Goal: Book appointment/travel/reservation

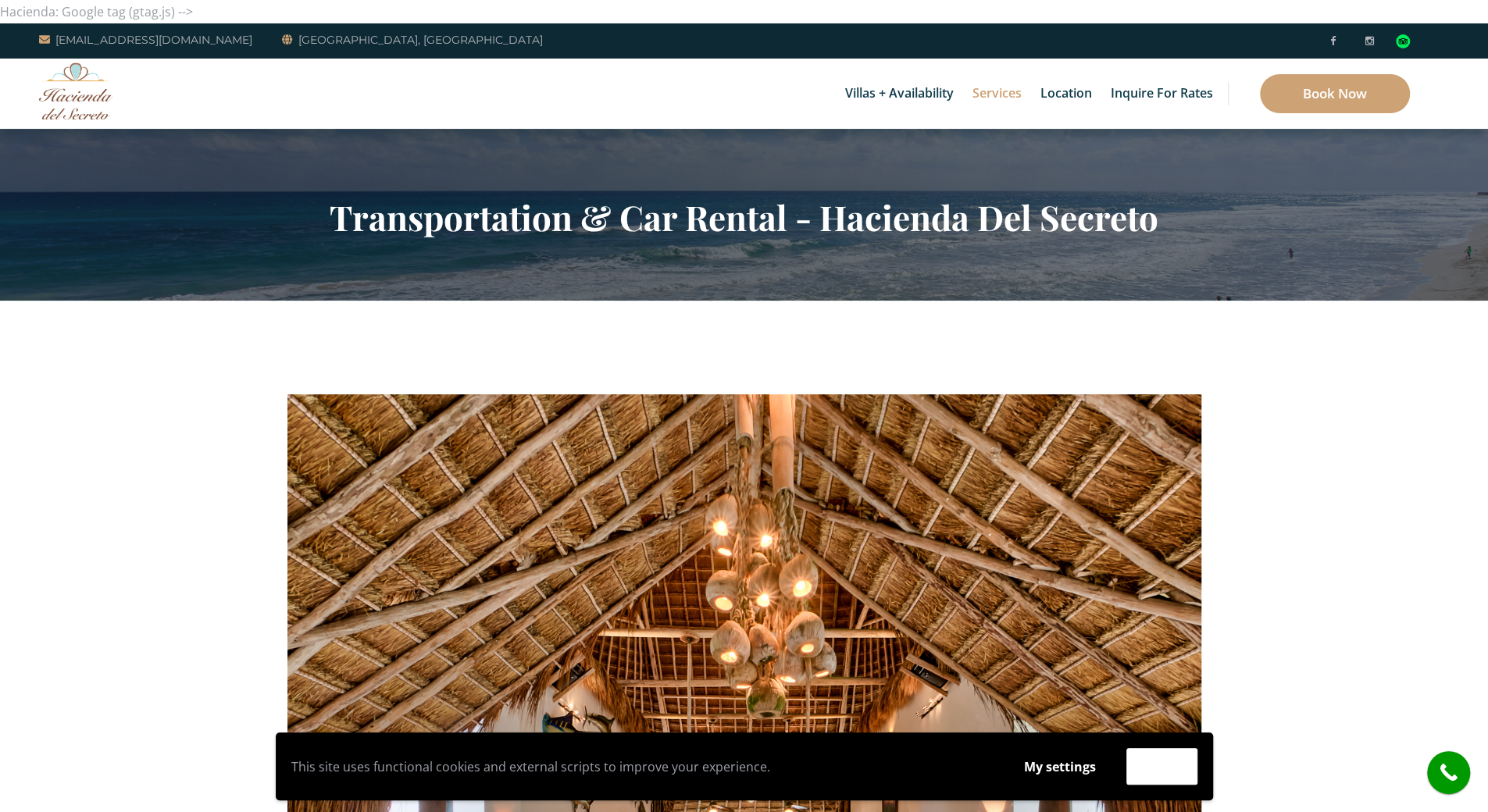
click at [121, 147] on section "Transportation & Car Rental - Hacienda Del Secreto" at bounding box center [744, 215] width 1488 height 172
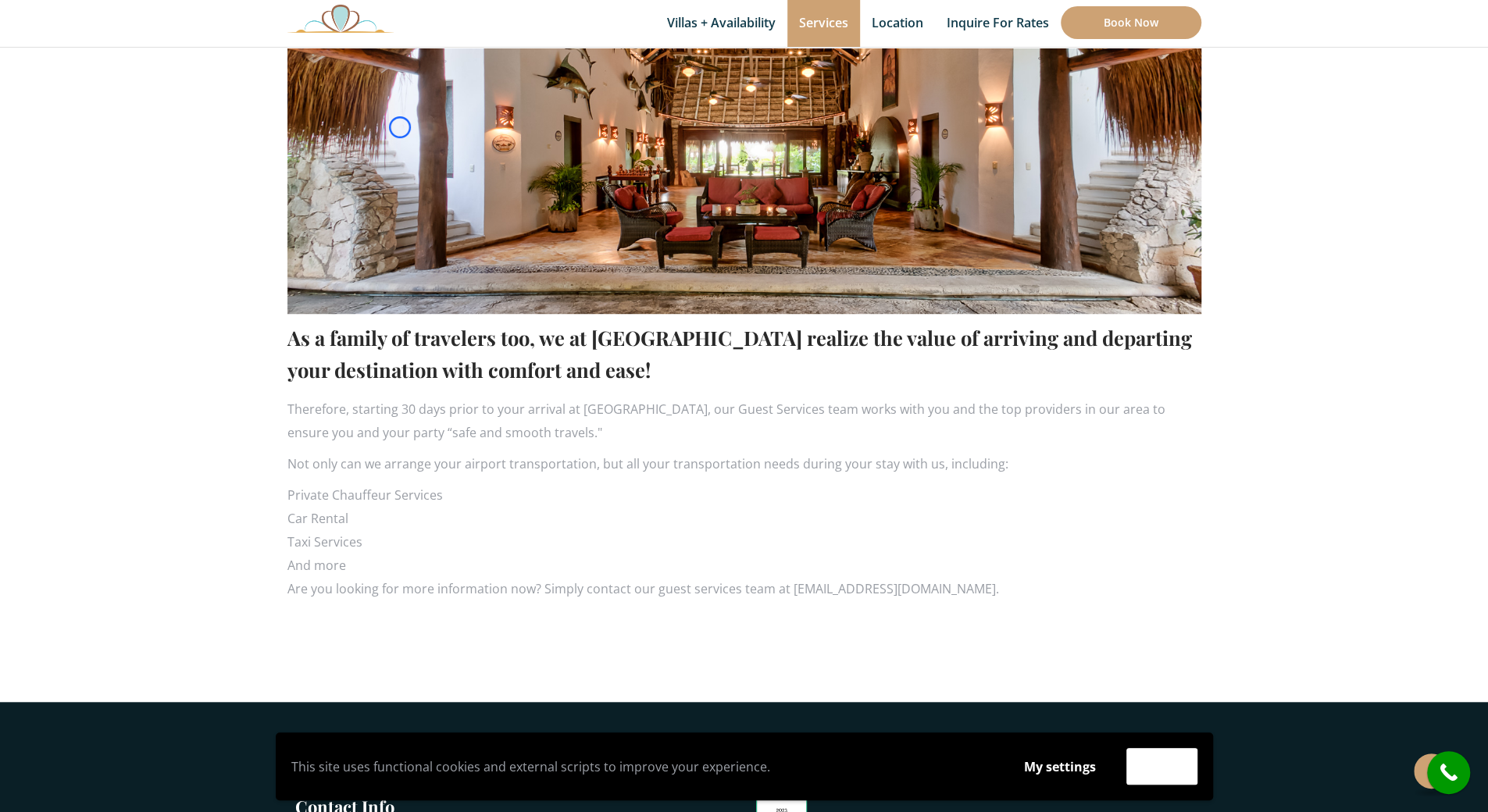
scroll to position [793, 0]
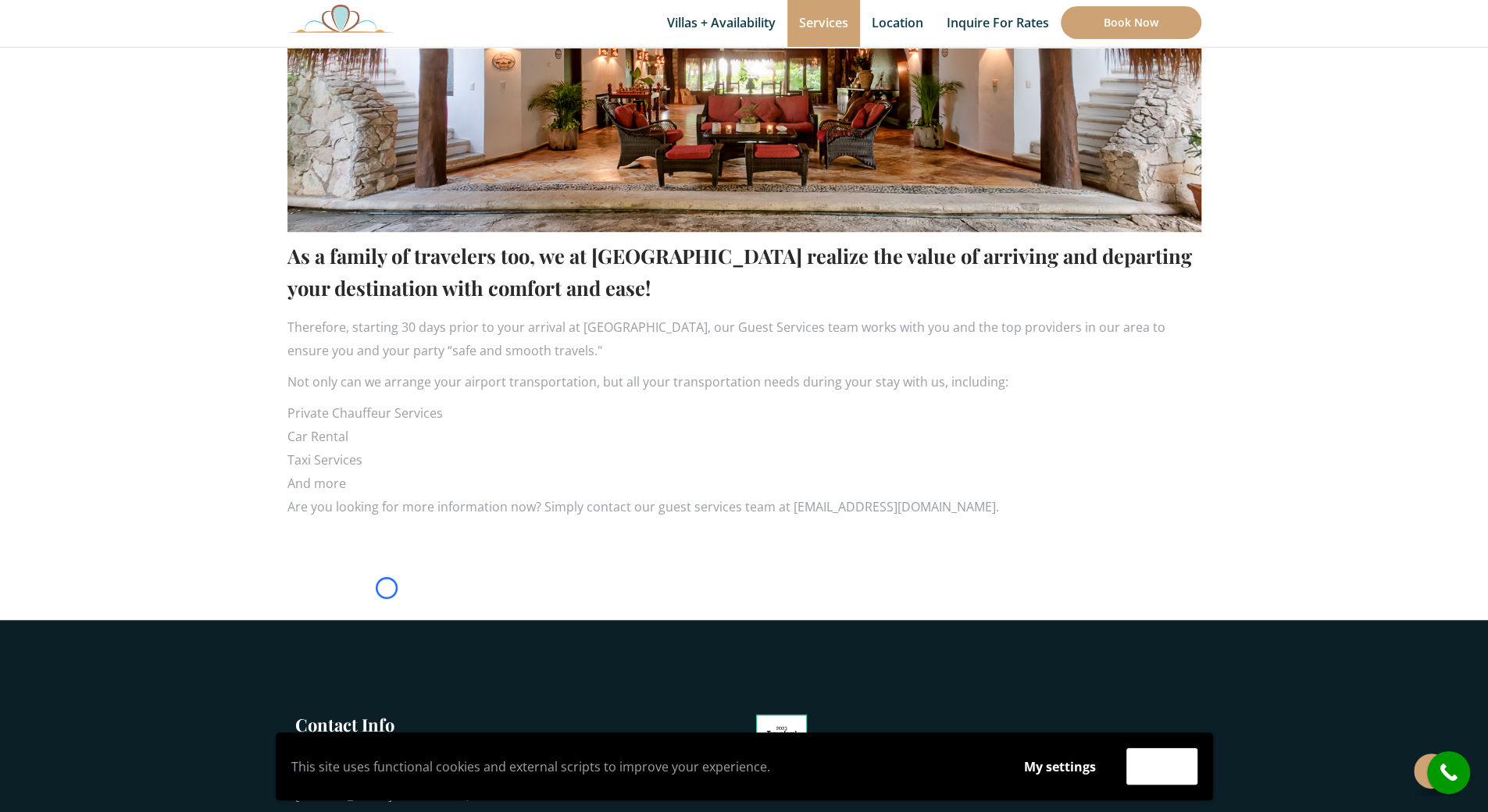
click at [121, 147] on section "As a family of travelers too, we at Hacienda del Secreto realize the value of a…" at bounding box center [744, 65] width 1488 height 1113
click at [132, 78] on section "As a family of travelers too, we at Hacienda del Secreto realize the value of a…" at bounding box center [744, 65] width 1488 height 1113
click at [117, 101] on section "As a family of travelers too, we at Hacienda del Secreto realize the value of a…" at bounding box center [744, 65] width 1488 height 1113
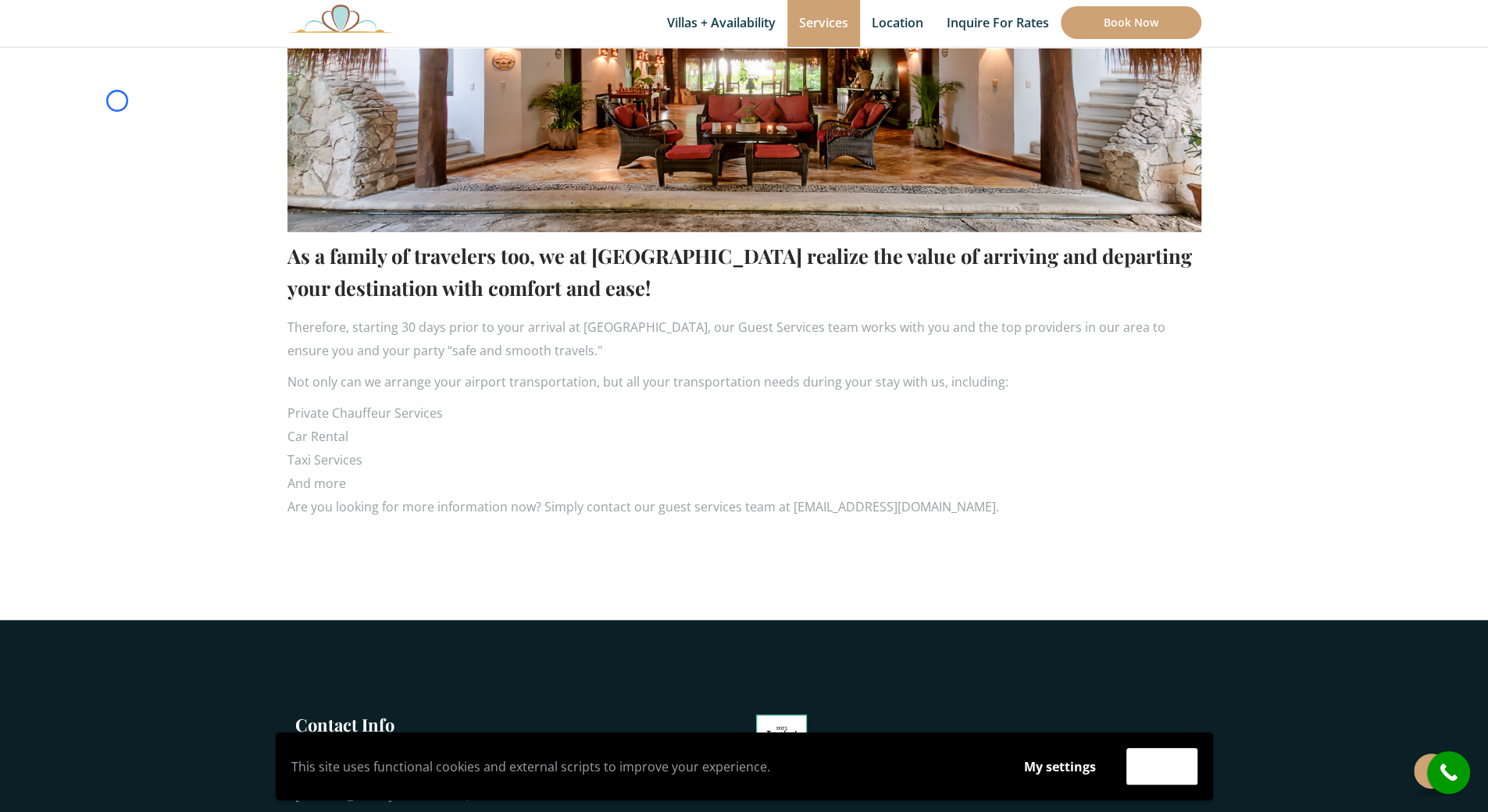
scroll to position [0, 0]
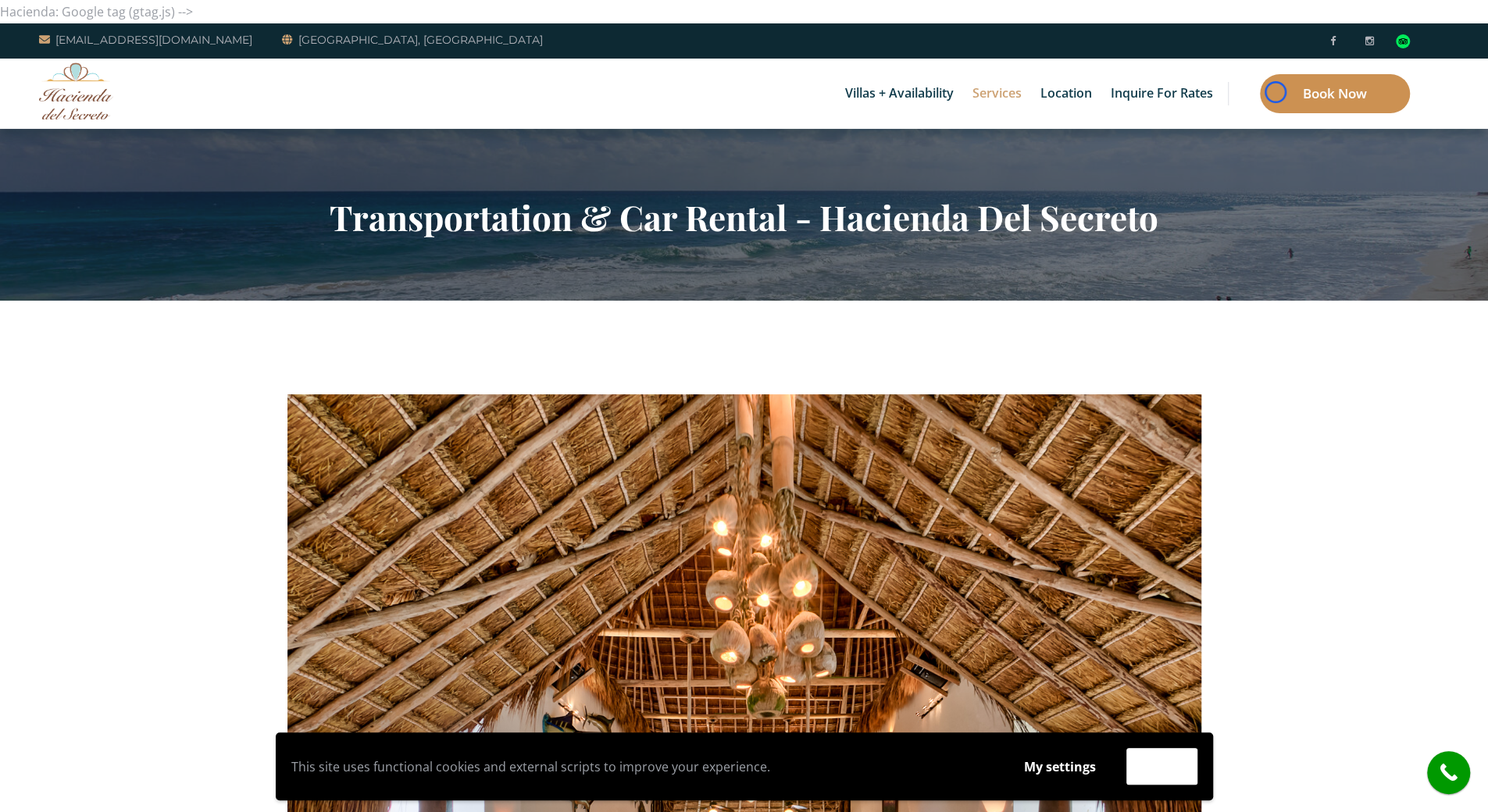
click at [1276, 93] on link "Book Now" at bounding box center [1335, 94] width 150 height 39
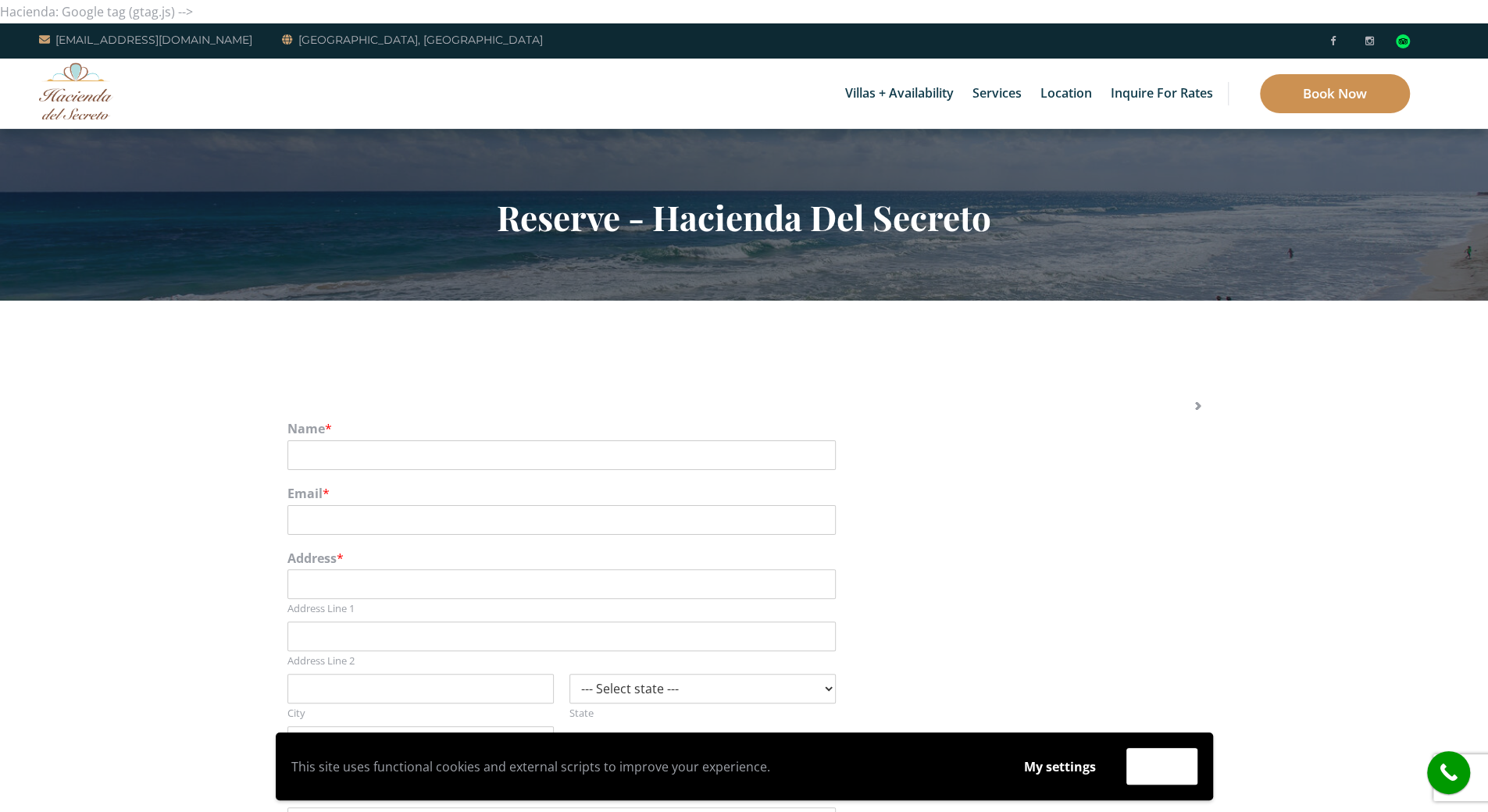
click at [1276, 93] on link "Book Now" at bounding box center [1335, 94] width 150 height 39
click at [100, 147] on section "Reserve - Hacienda Del Secreto" at bounding box center [744, 215] width 1488 height 172
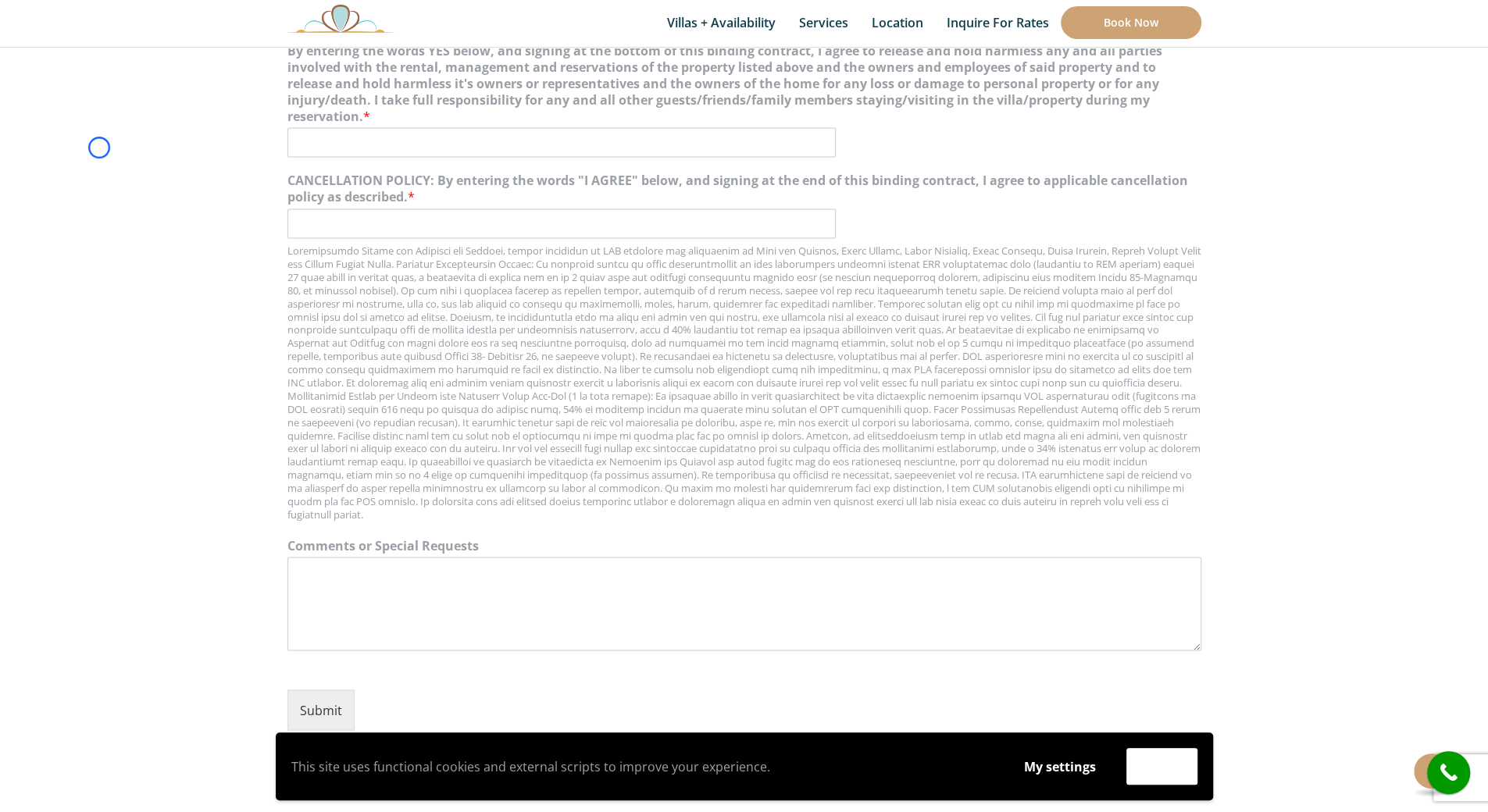
scroll to position [1733, 0]
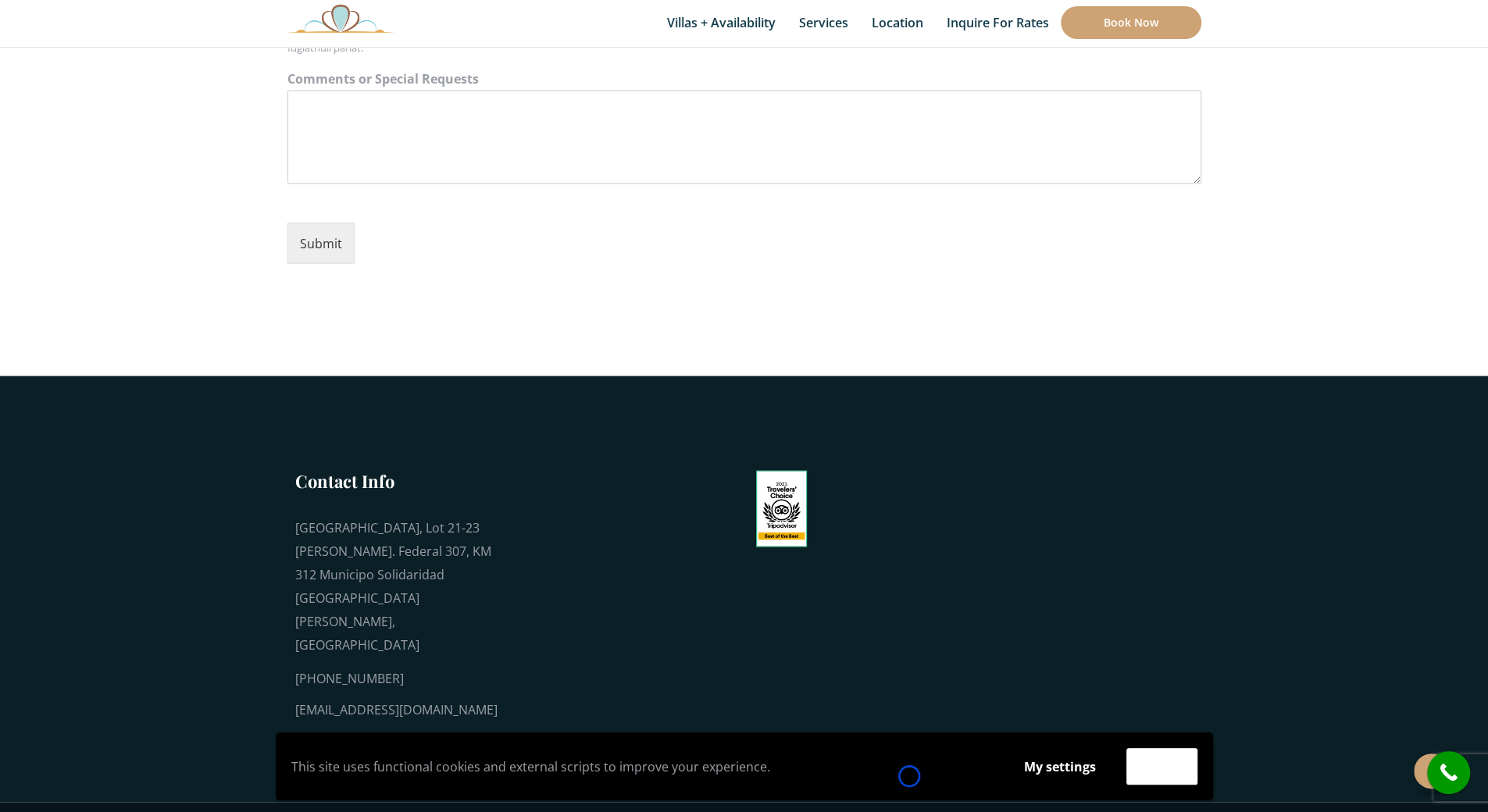
click at [910, 776] on p "This site uses functional cookies and external scripts to improve your experien…" at bounding box center [643, 767] width 703 height 24
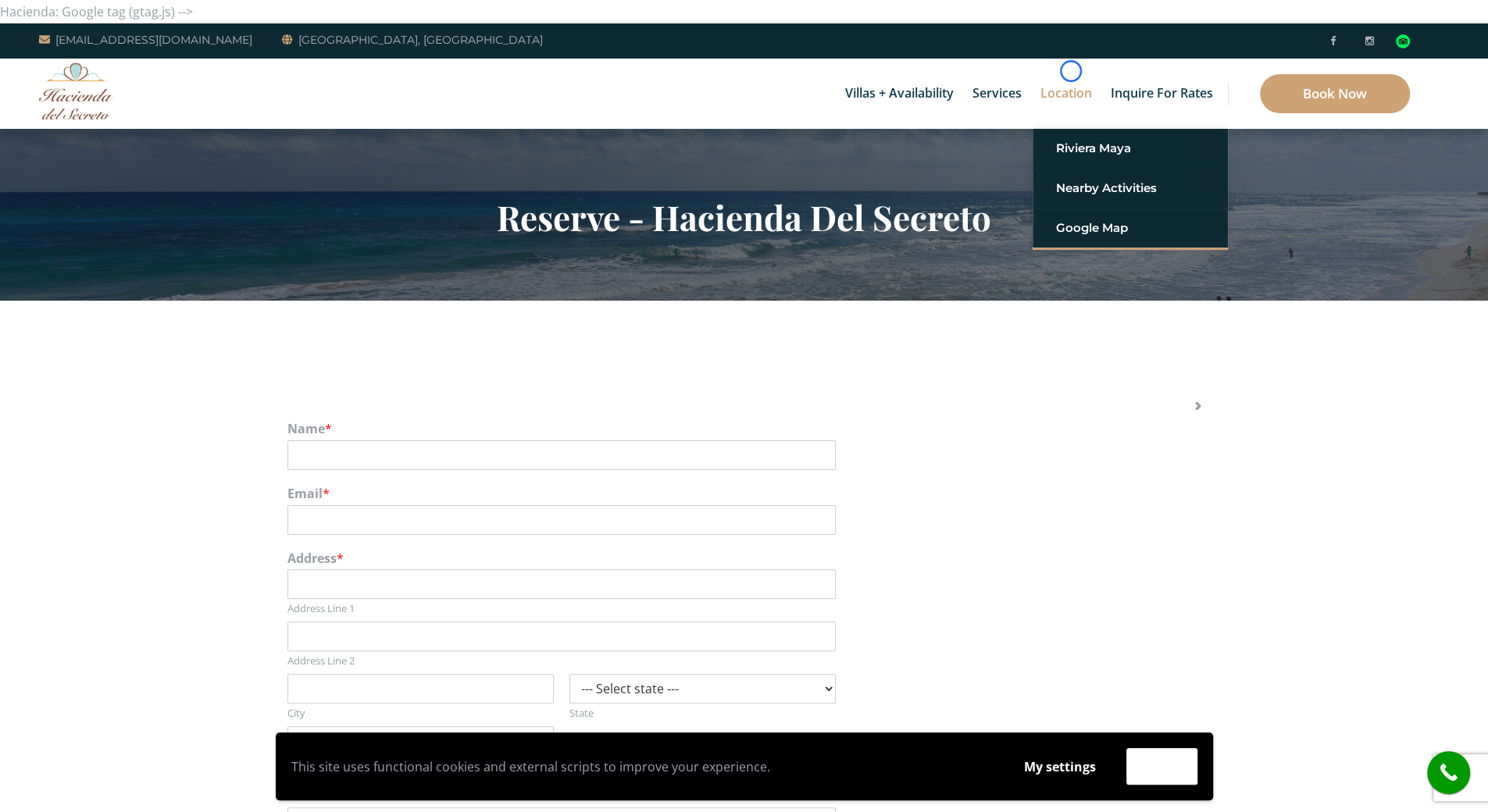
click at [1071, 71] on link "Location" at bounding box center [1066, 94] width 67 height 71
click at [139, 86] on div "Villas + Availability 6 Bedrooms Casa del Secreto 5 Bedrooms Villa Sarita Villa…" at bounding box center [744, 94] width 1488 height 71
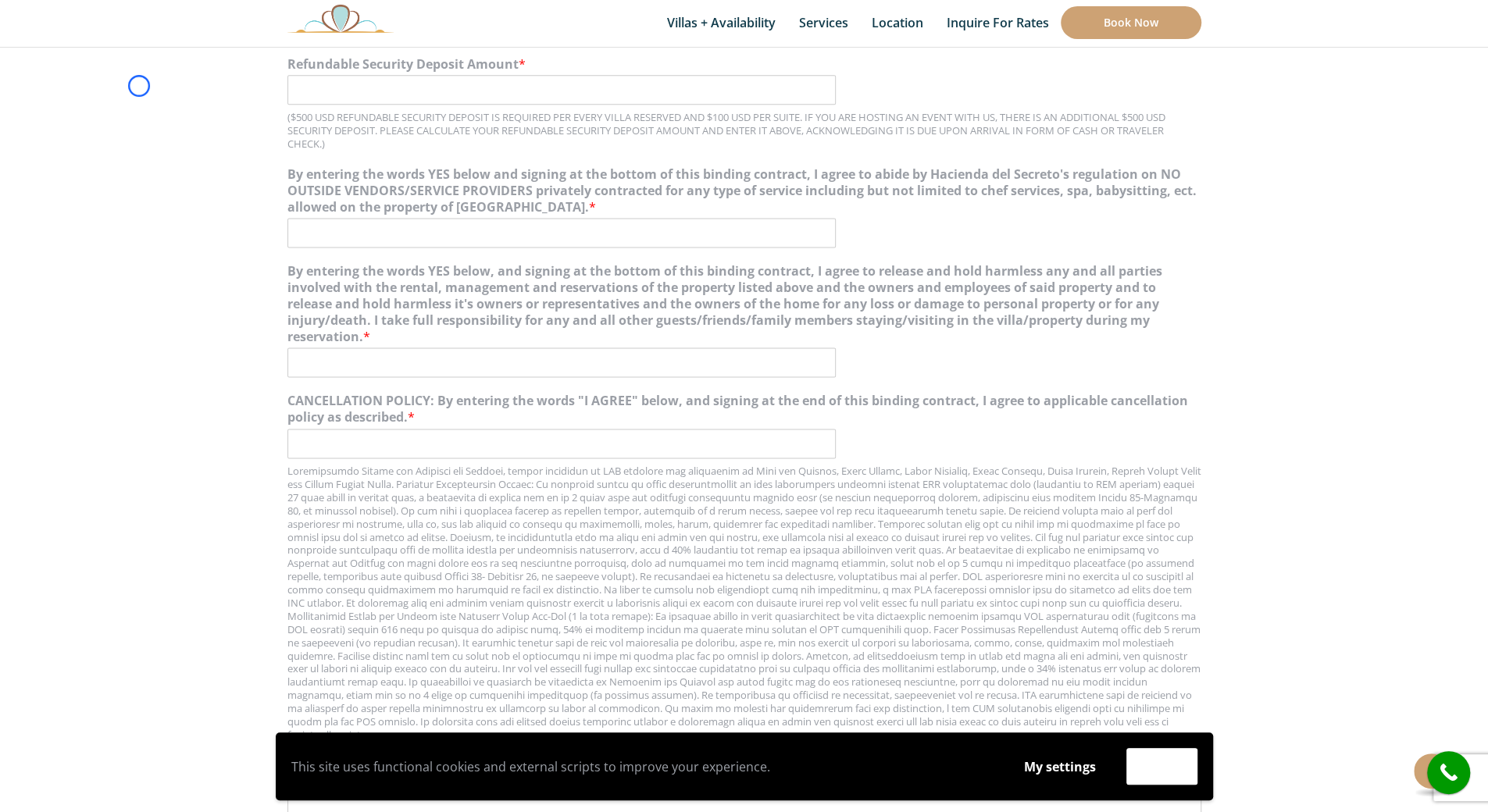
scroll to position [1554, 0]
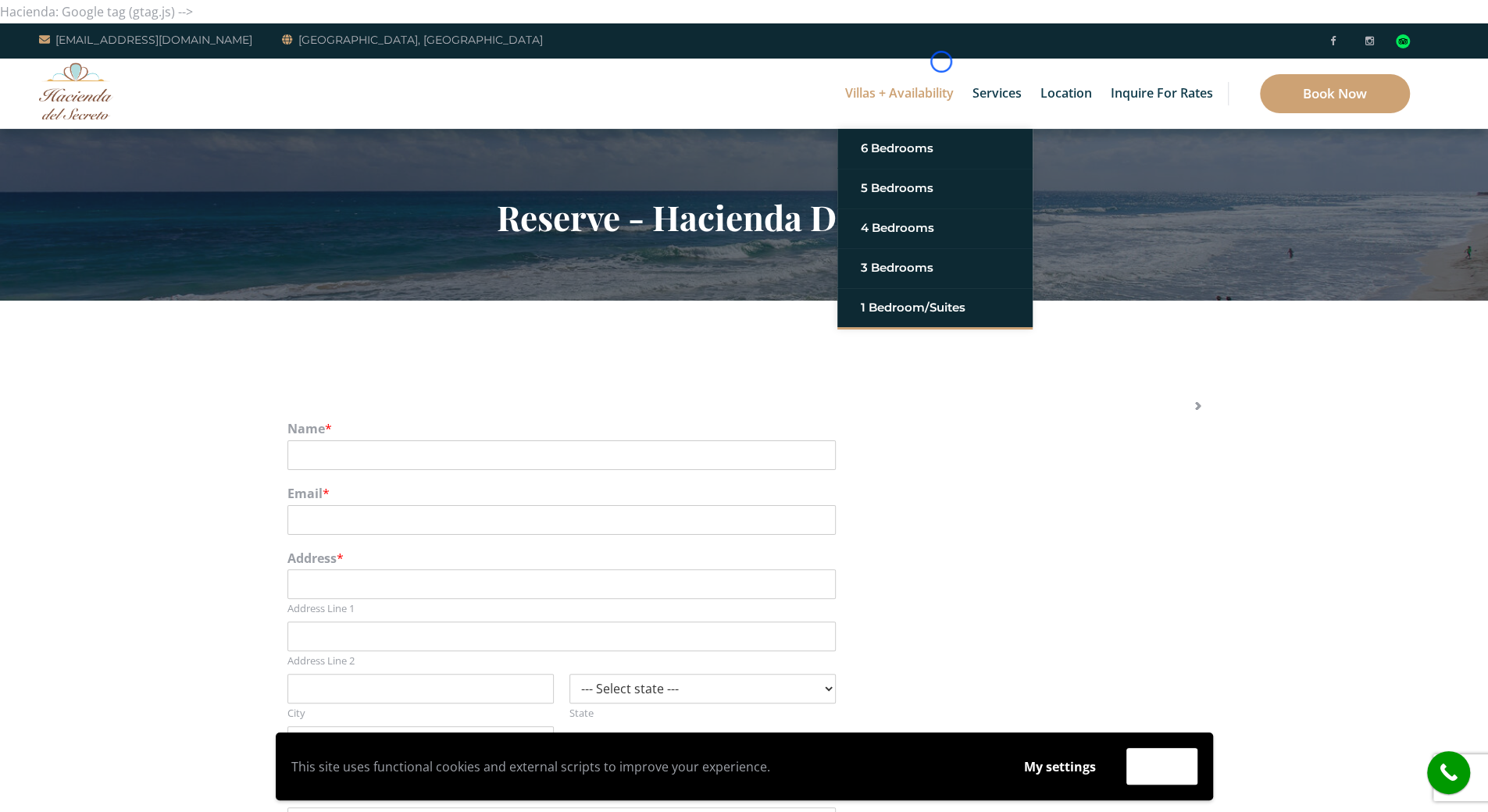
click at [942, 62] on link "Villas + Availability" at bounding box center [899, 94] width 124 height 71
click at [128, 136] on section "Reserve - Hacienda Del Secreto" at bounding box center [744, 215] width 1488 height 172
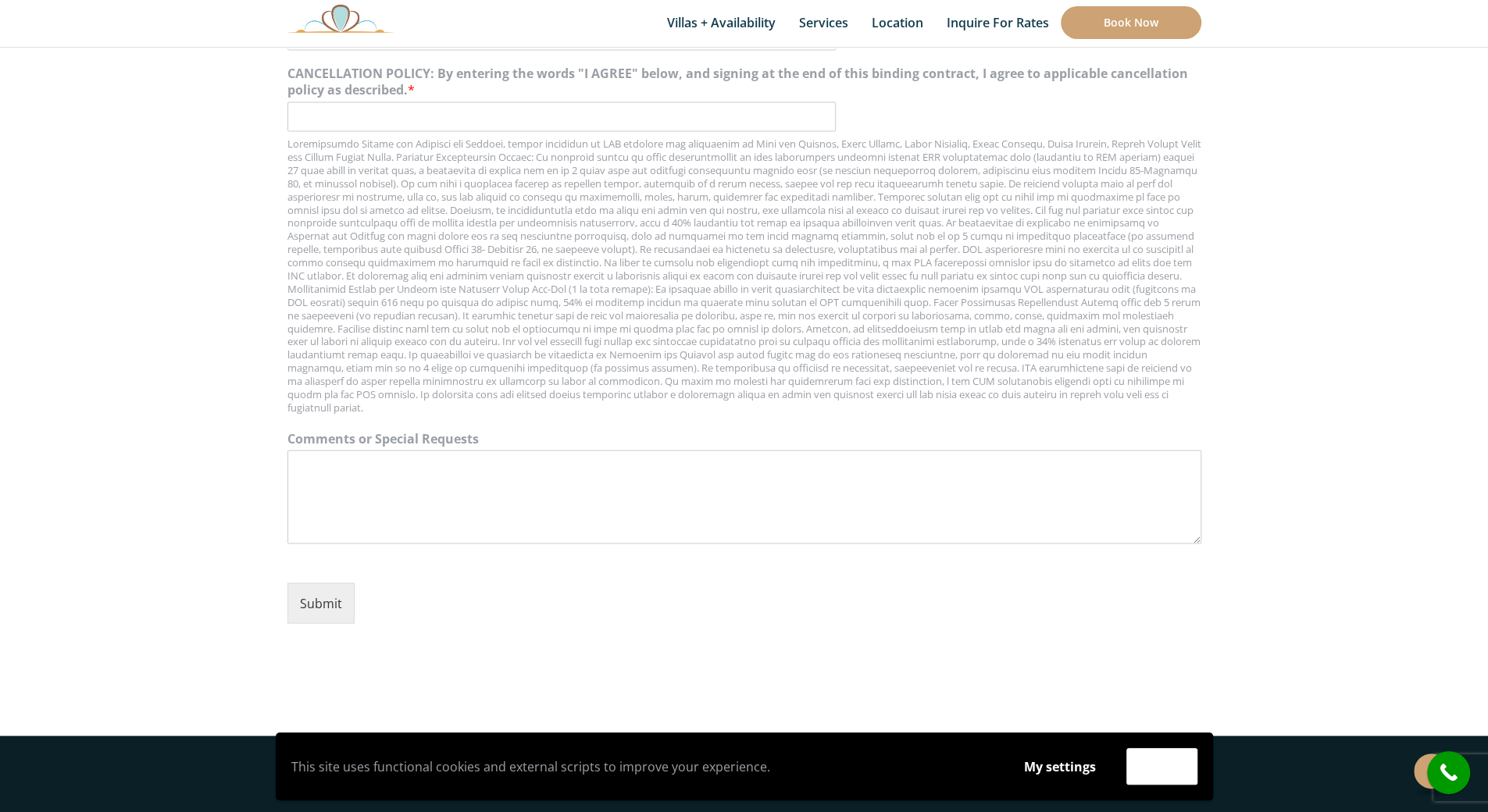
scroll to position [1836, 0]
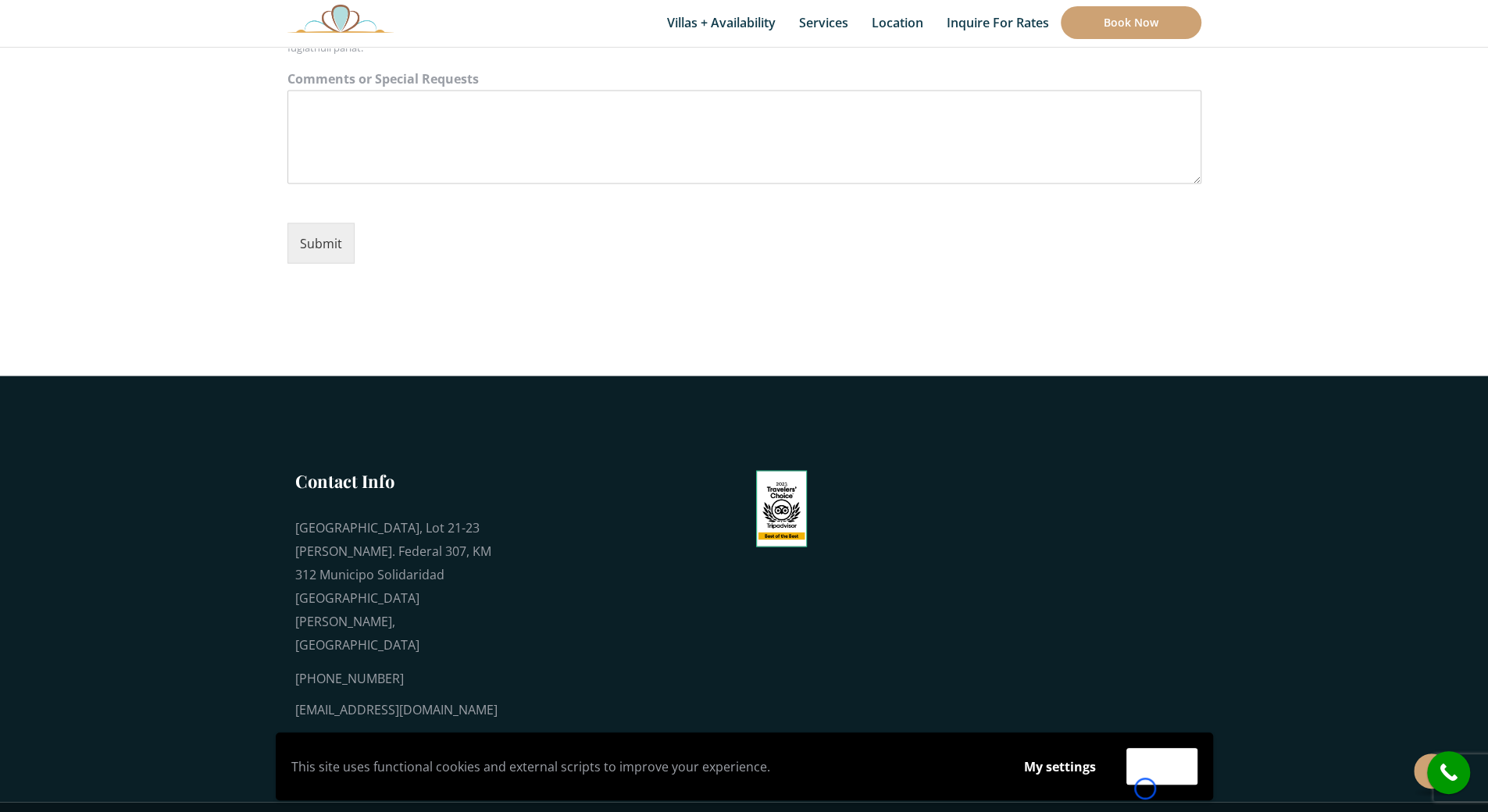
click at [1146, 789] on div "This site uses functional cookies and external scripts to improve your experien…" at bounding box center [744, 766] width 938 height 68
